Goal: Find specific page/section: Find specific page/section

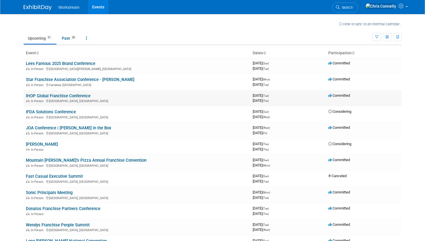
click at [74, 96] on link "IHOP Global Franchise Conference" at bounding box center [58, 95] width 65 height 5
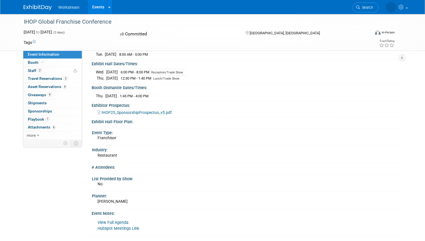
scroll to position [74, 0]
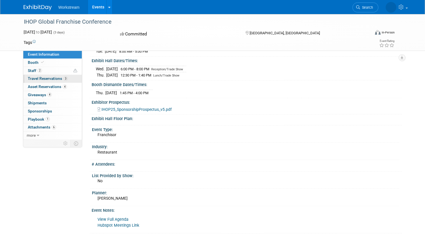
click at [49, 79] on span "Travel Reservations 3" at bounding box center [48, 78] width 40 height 4
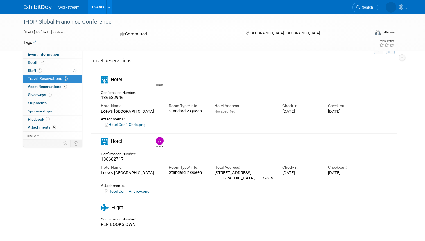
scroll to position [13, 0]
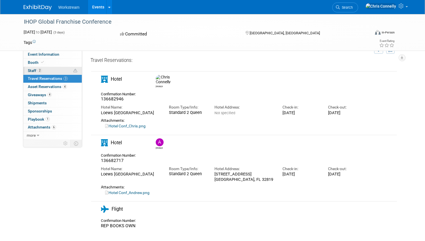
click at [45, 70] on link "2 Staff 2" at bounding box center [52, 71] width 58 height 8
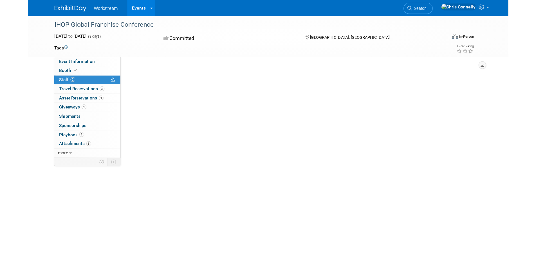
scroll to position [0, 0]
